Goal: Check status: Verify the current state of an ongoing process or item

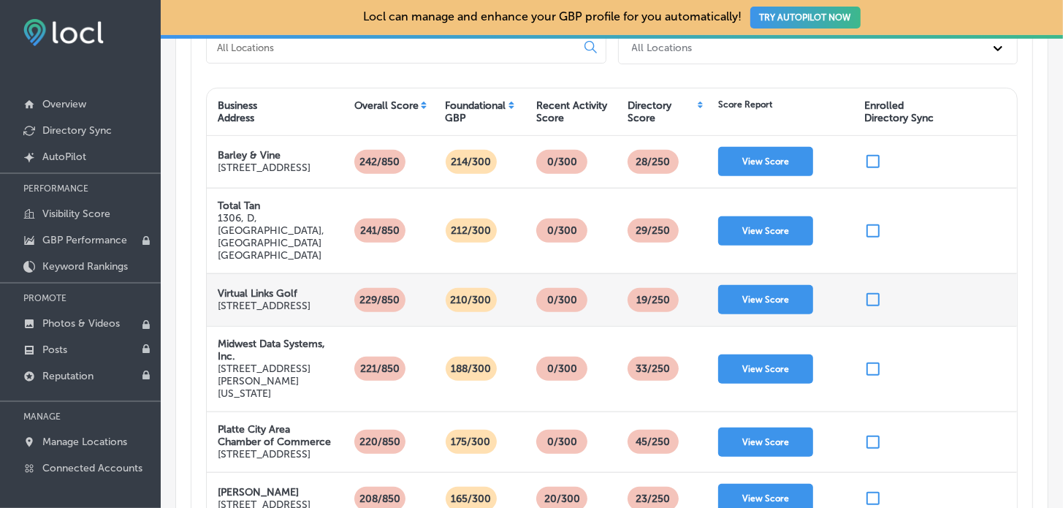
scroll to position [364, 0]
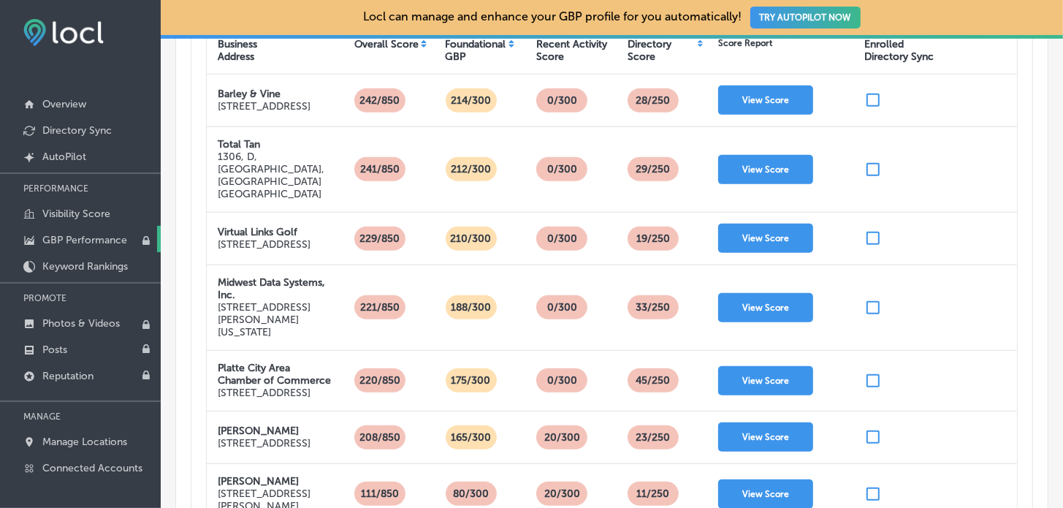
click at [81, 240] on p "GBP Performance" at bounding box center [84, 240] width 85 height 12
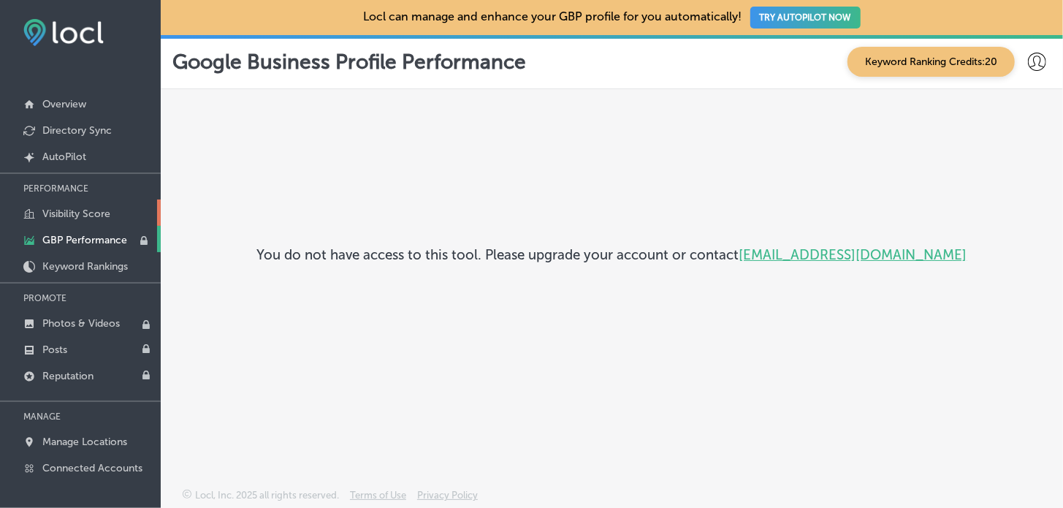
click at [72, 219] on link "Visibility Score" at bounding box center [80, 212] width 161 height 26
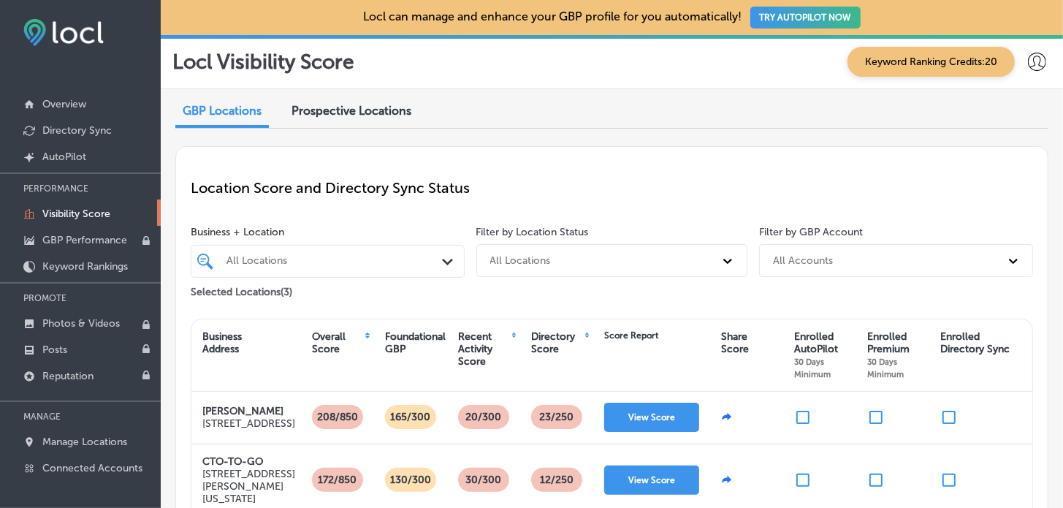
click at [886, 256] on div "All Accounts" at bounding box center [882, 260] width 234 height 24
click at [857, 212] on div "Location Score and Directory Sync Status" at bounding box center [612, 187] width 842 height 53
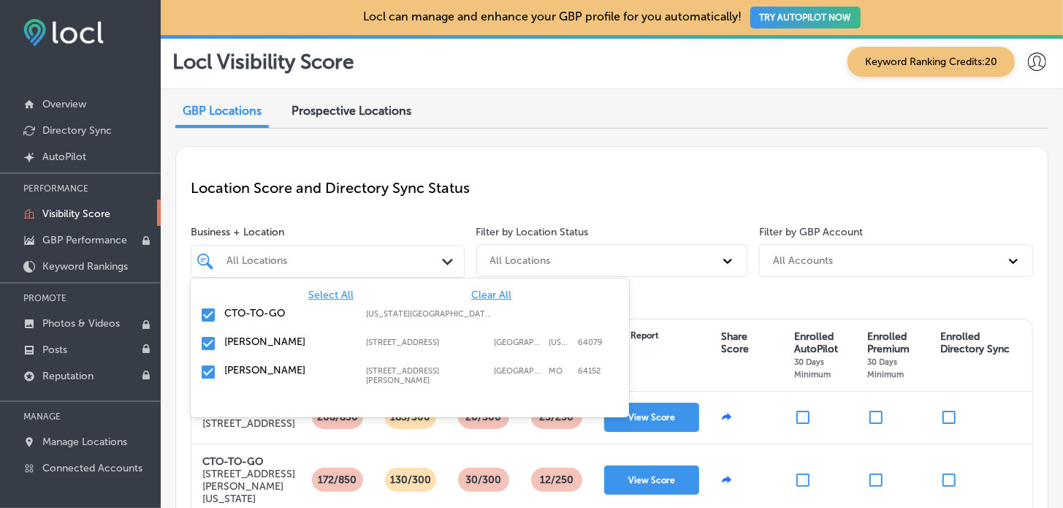
click at [377, 257] on div "All Locations" at bounding box center [334, 261] width 217 height 12
click at [207, 310] on input "checkbox" at bounding box center [208, 315] width 18 height 18
click at [448, 171] on div "Location Score and Directory Sync Status" at bounding box center [612, 187] width 842 height 53
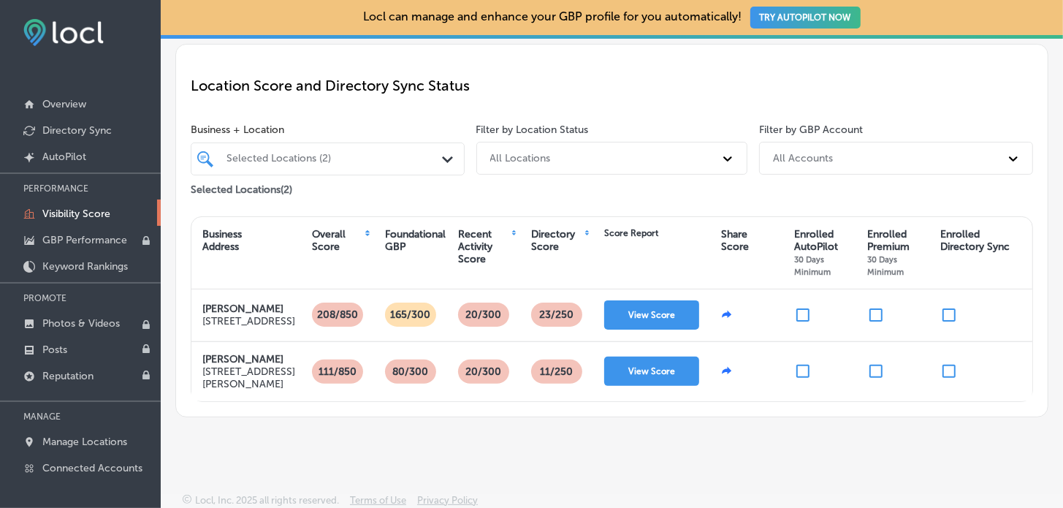
scroll to position [133, 0]
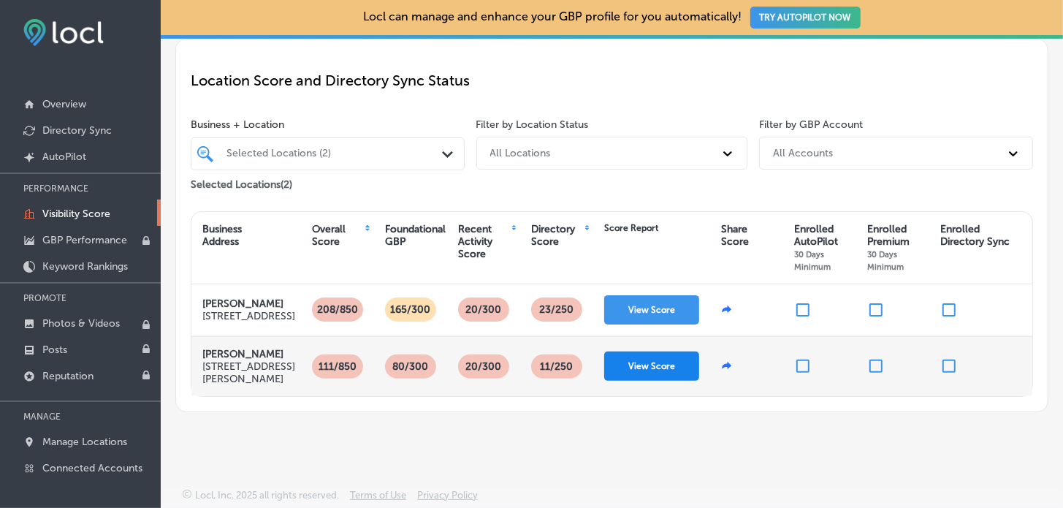
click at [644, 351] on button "View Score" at bounding box center [651, 365] width 95 height 29
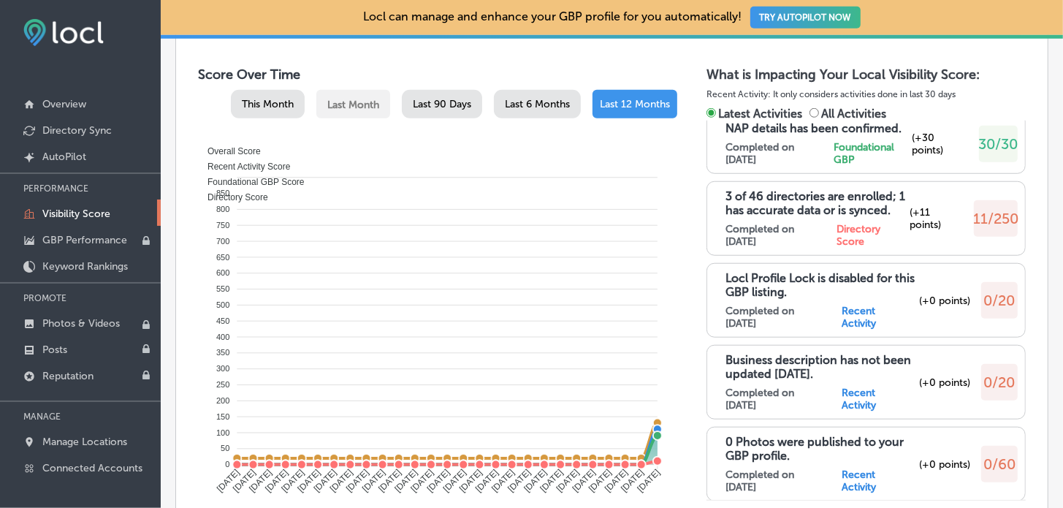
scroll to position [511, 0]
